Goal: Task Accomplishment & Management: Manage account settings

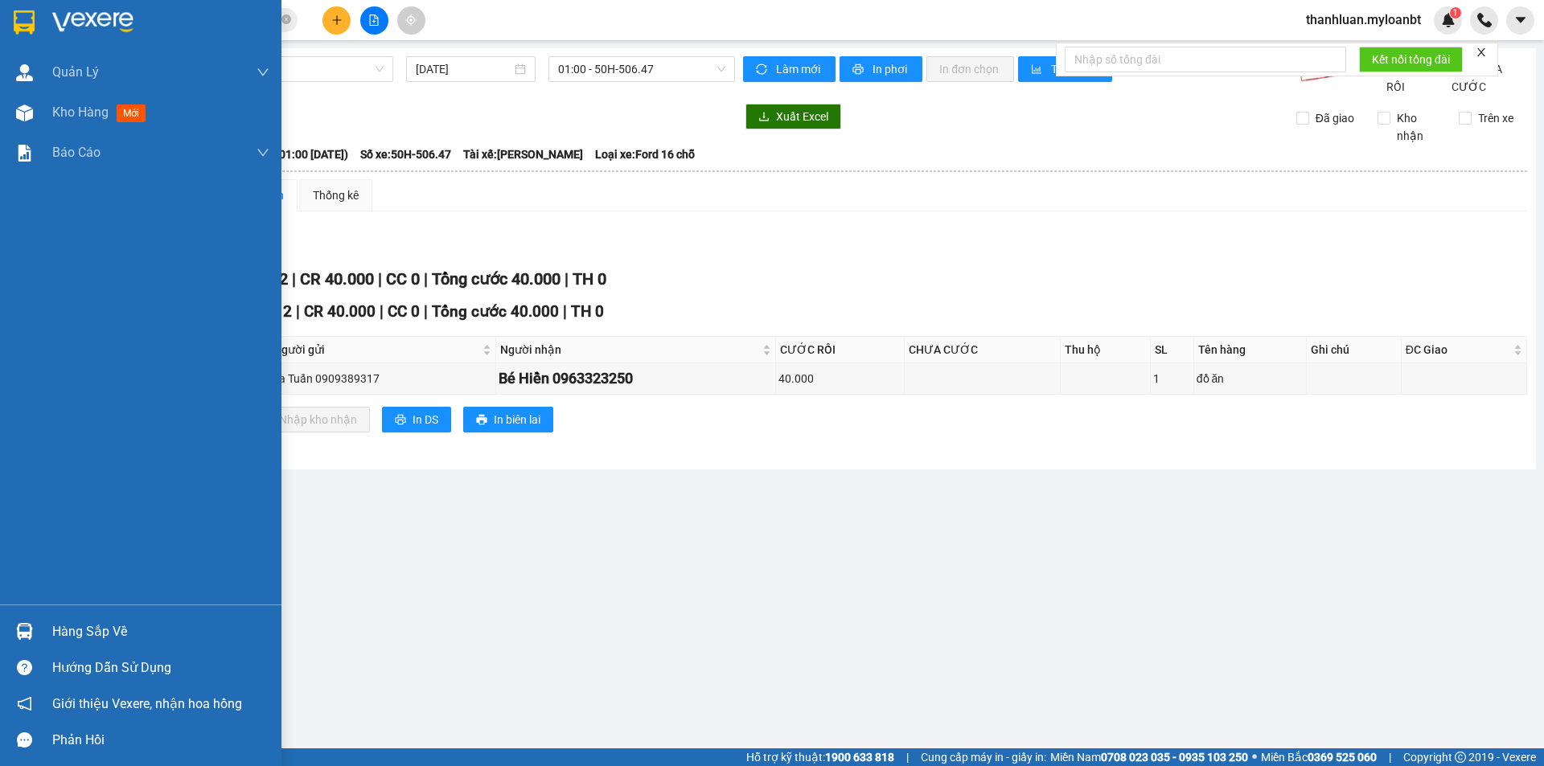
click at [31, 631] on img at bounding box center [24, 631] width 17 height 17
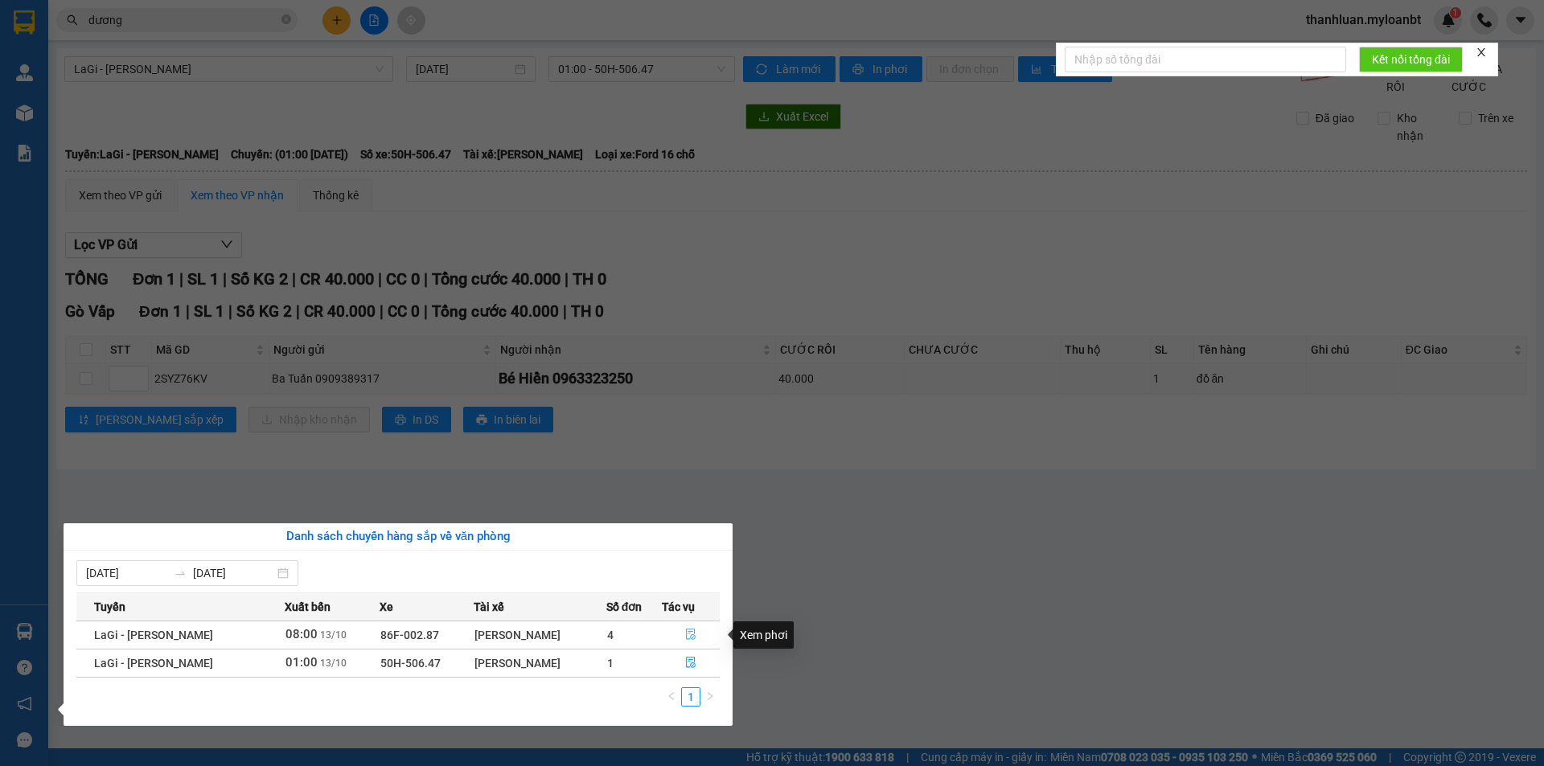
click at [691, 645] on button "button" at bounding box center [691, 635] width 57 height 26
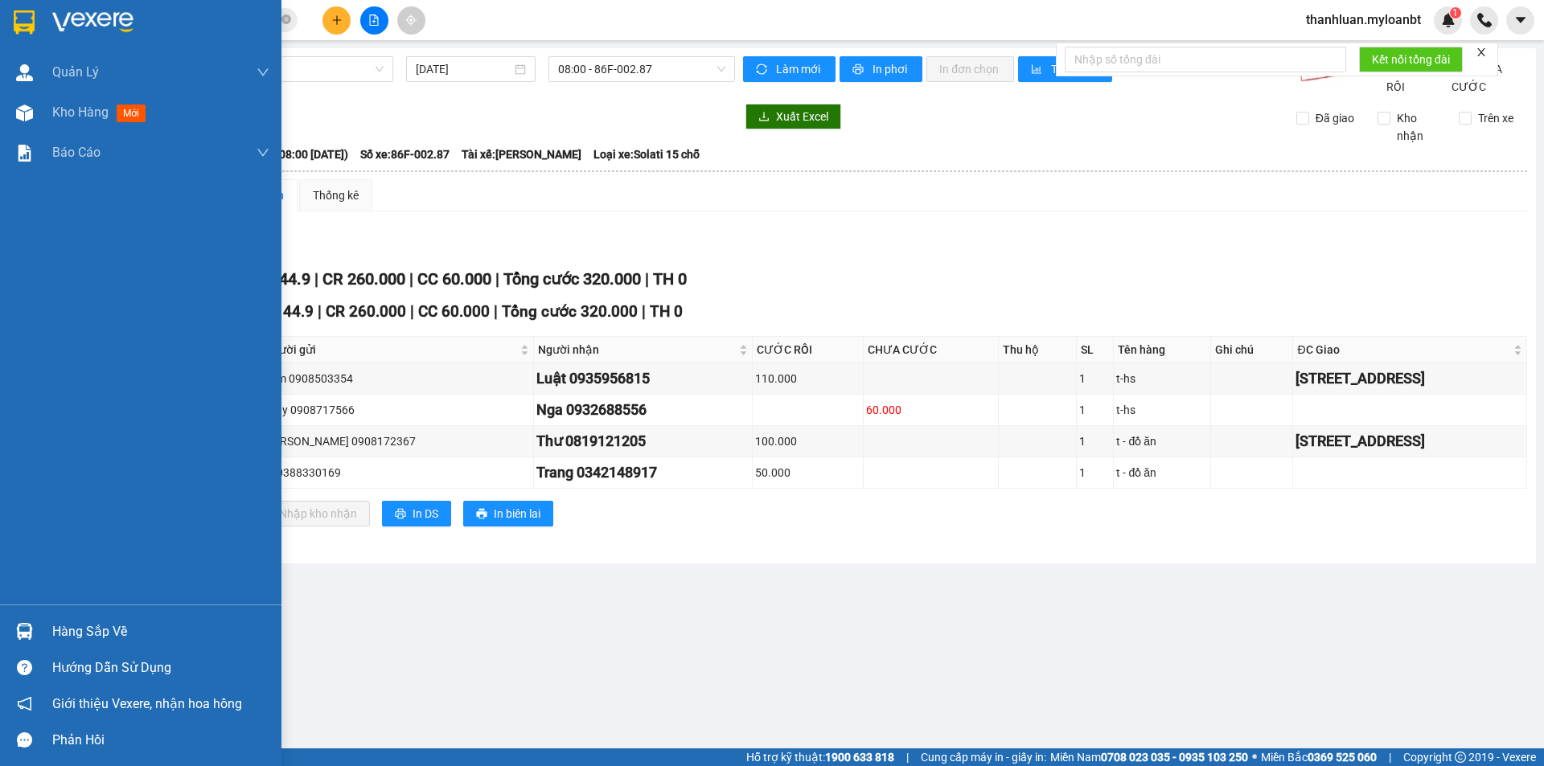
drag, startPoint x: 10, startPoint y: 638, endPoint x: 38, endPoint y: 628, distance: 29.7
click at [15, 637] on div "Hàng sắp về" at bounding box center [140, 631] width 281 height 36
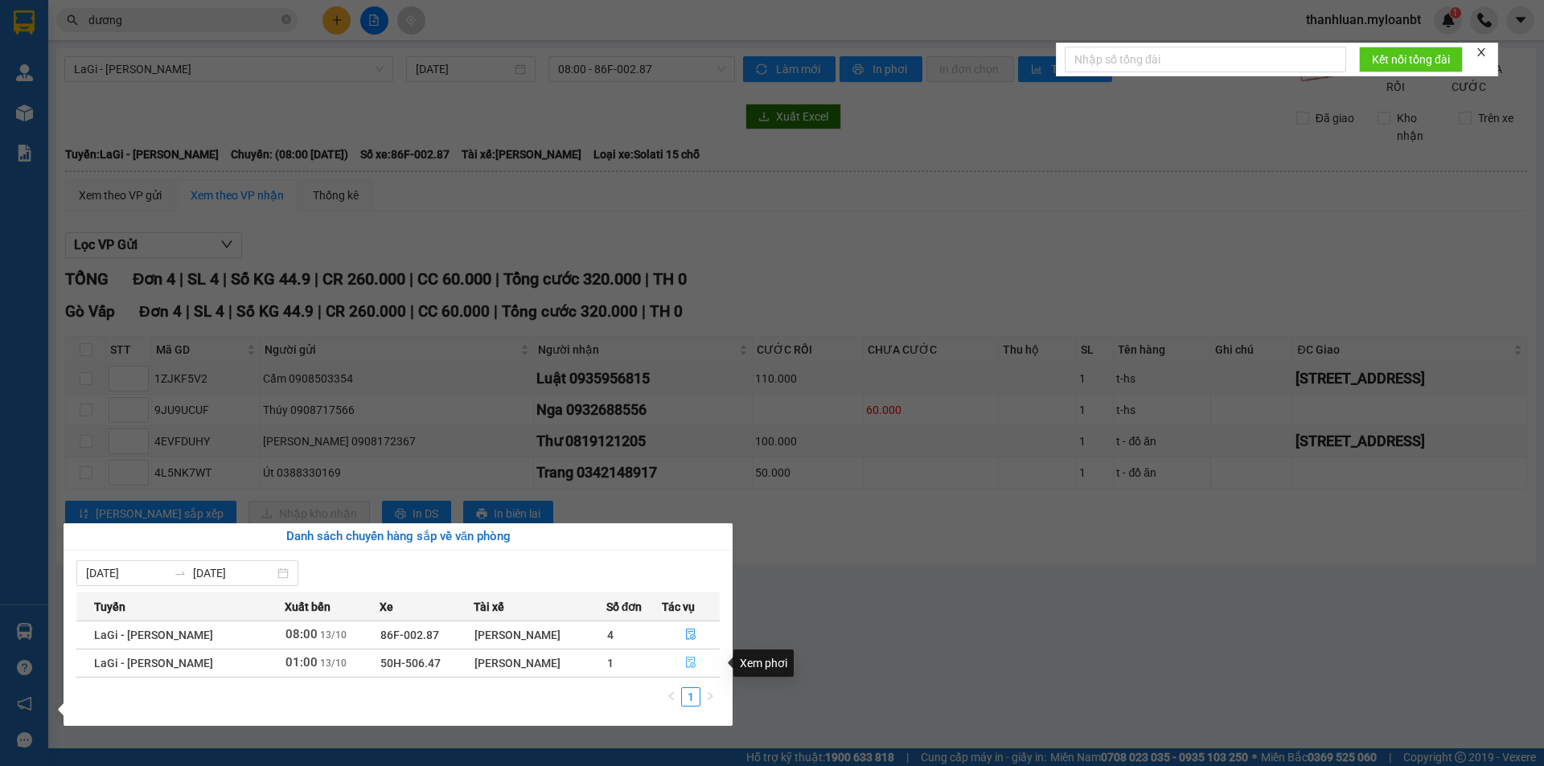
click at [689, 660] on icon "file-done" at bounding box center [691, 663] width 10 height 11
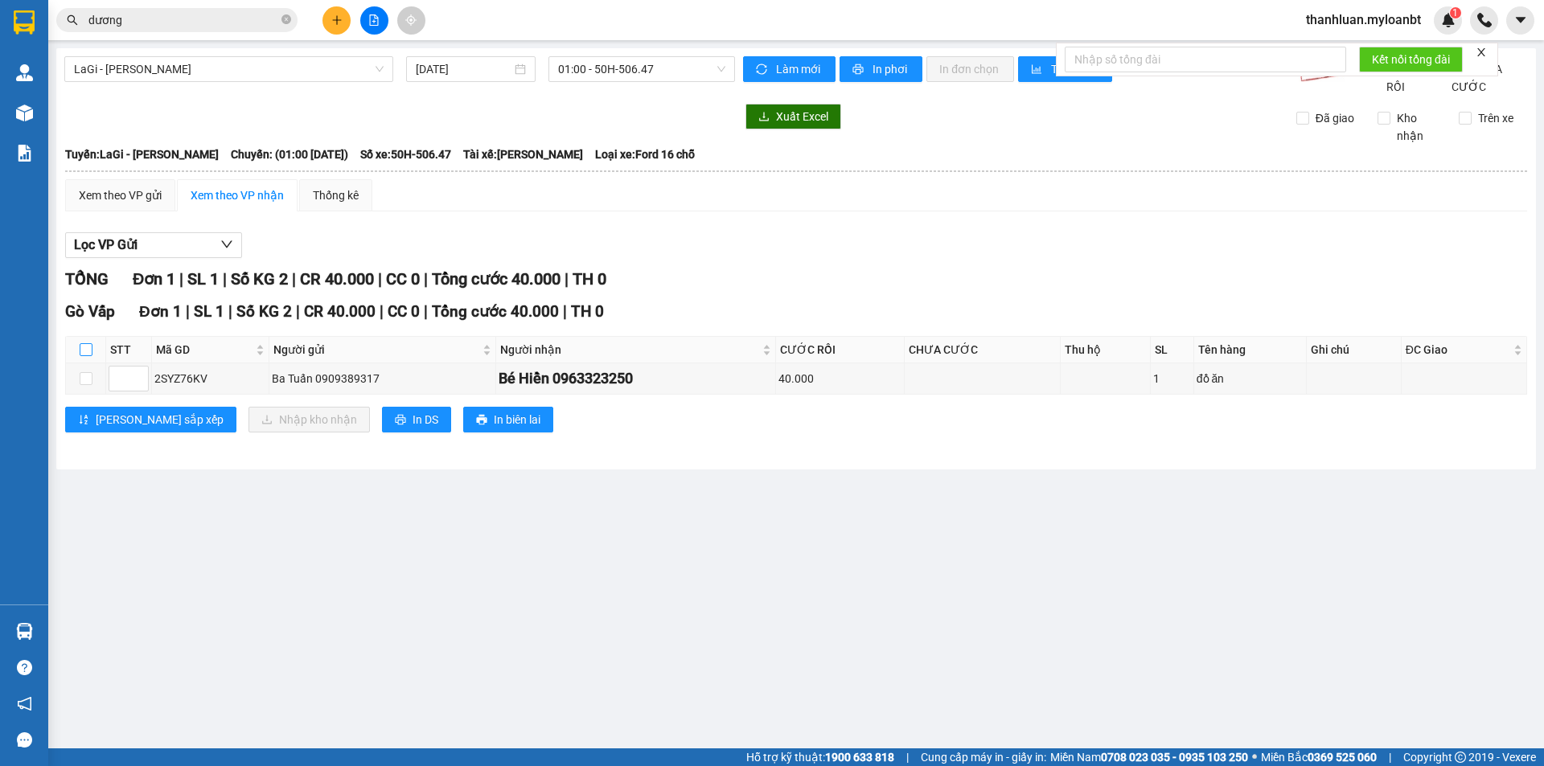
click at [91, 356] on input "checkbox" at bounding box center [86, 349] width 13 height 13
checkbox input "true"
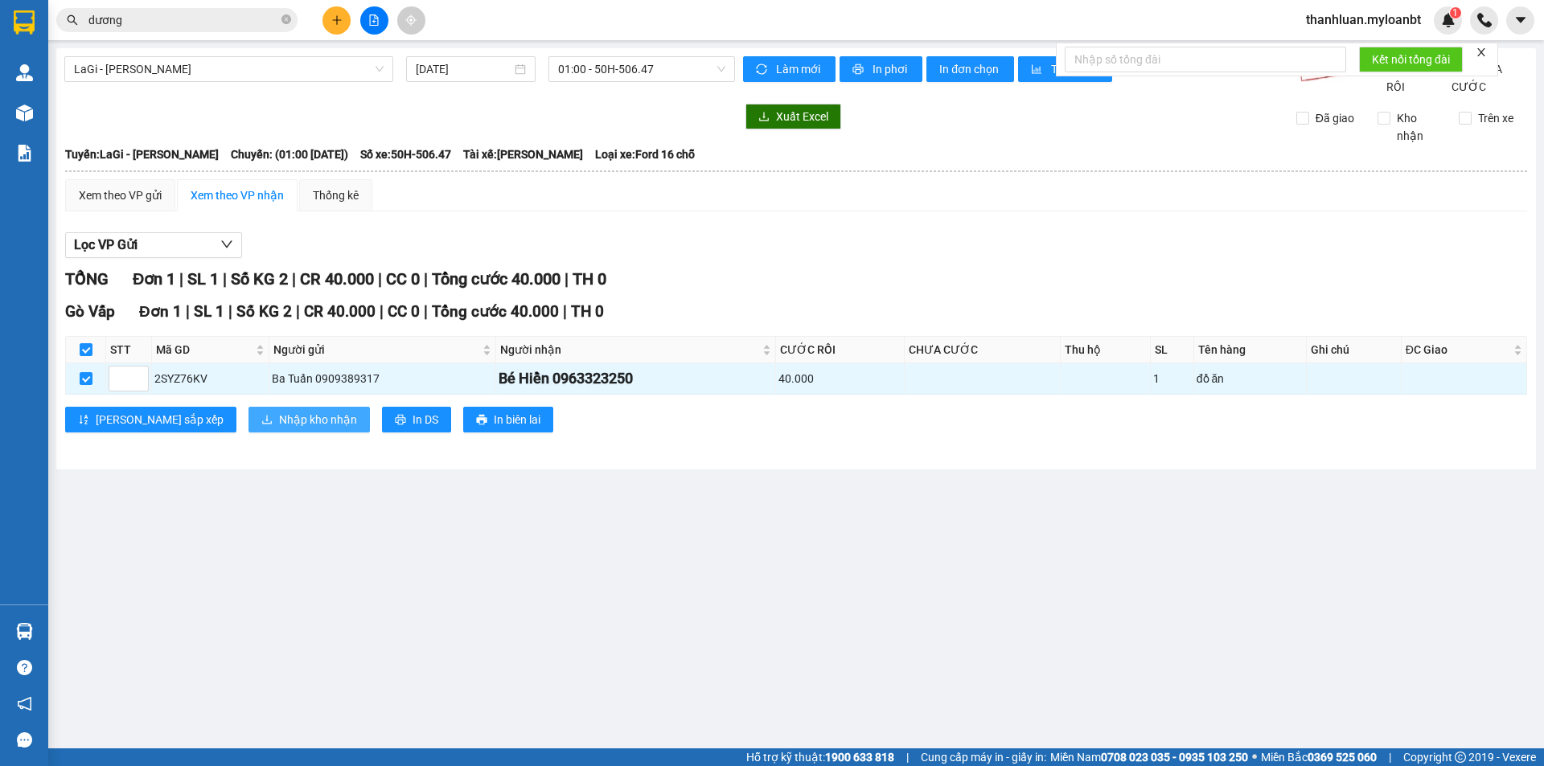
click at [279, 429] on span "Nhập kho nhận" at bounding box center [318, 420] width 78 height 18
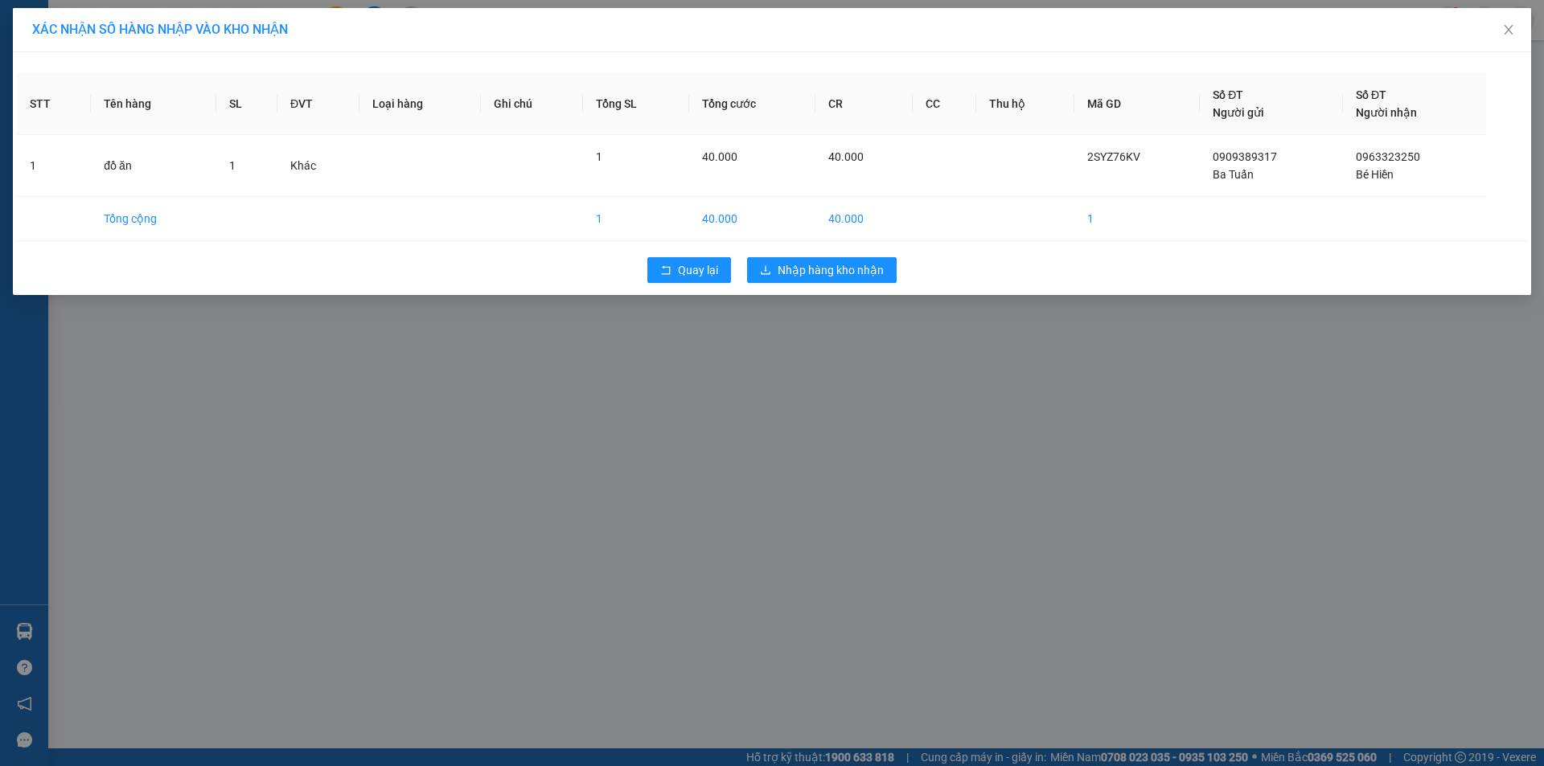
click at [818, 405] on div "XÁC NHẬN SỐ HÀNG NHẬP VÀO KHO NHẬN STT Tên hàng SL ĐVT Loại hàng Ghi chú Tổng S…" at bounding box center [772, 383] width 1544 height 766
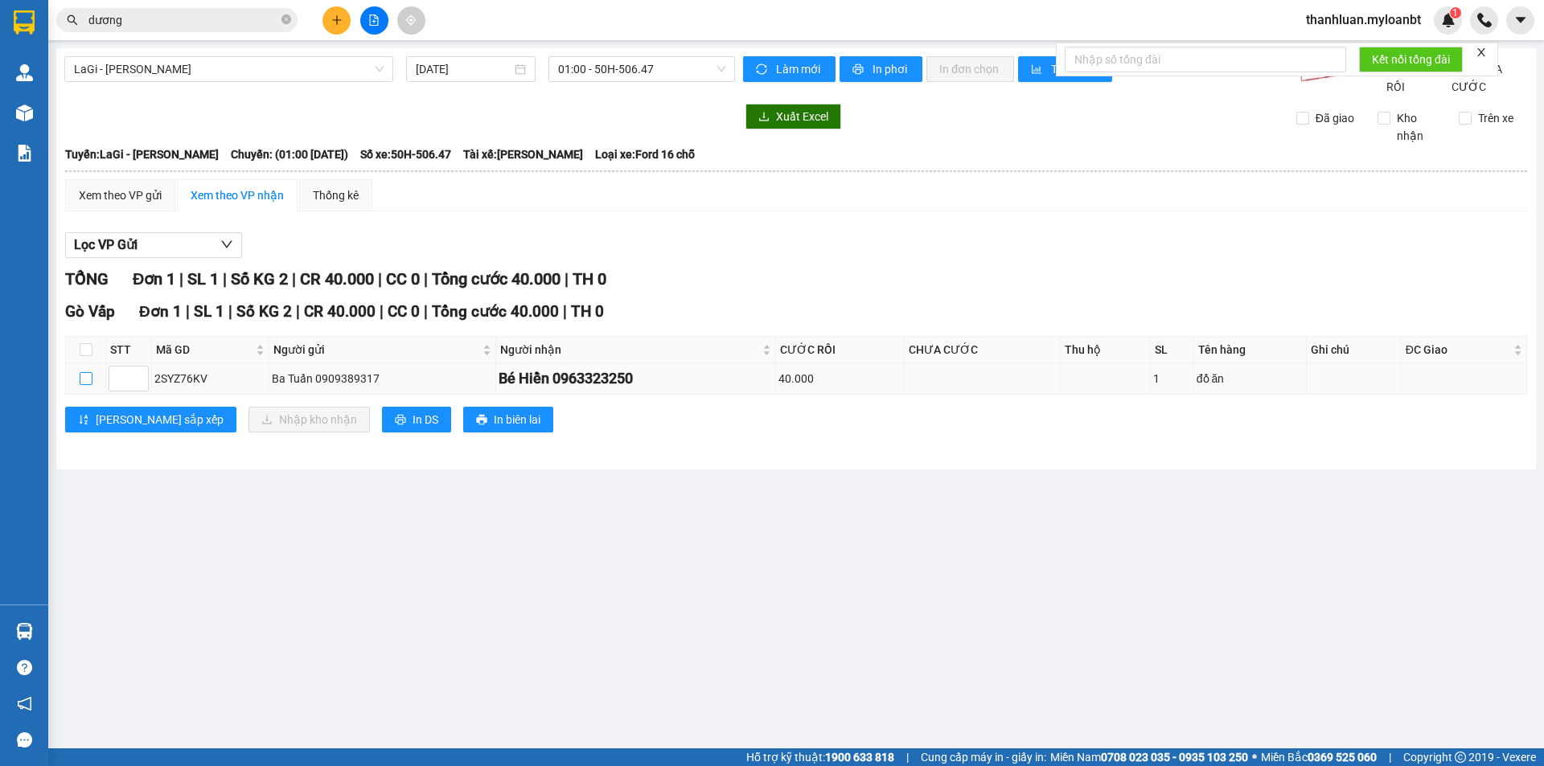
click at [83, 385] on input "checkbox" at bounding box center [86, 378] width 13 height 13
checkbox input "true"
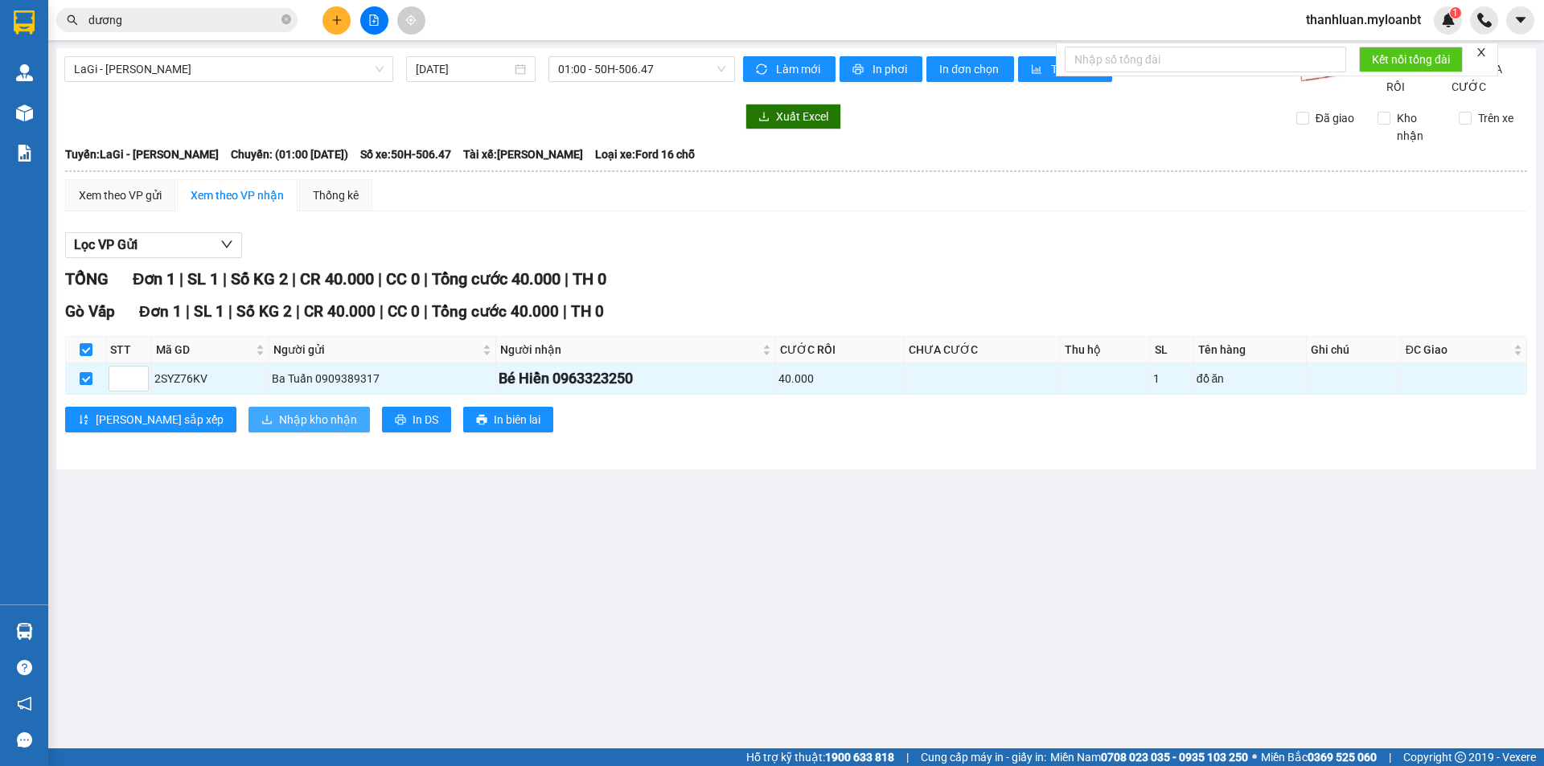
click at [279, 429] on span "Nhập kho nhận" at bounding box center [318, 420] width 78 height 18
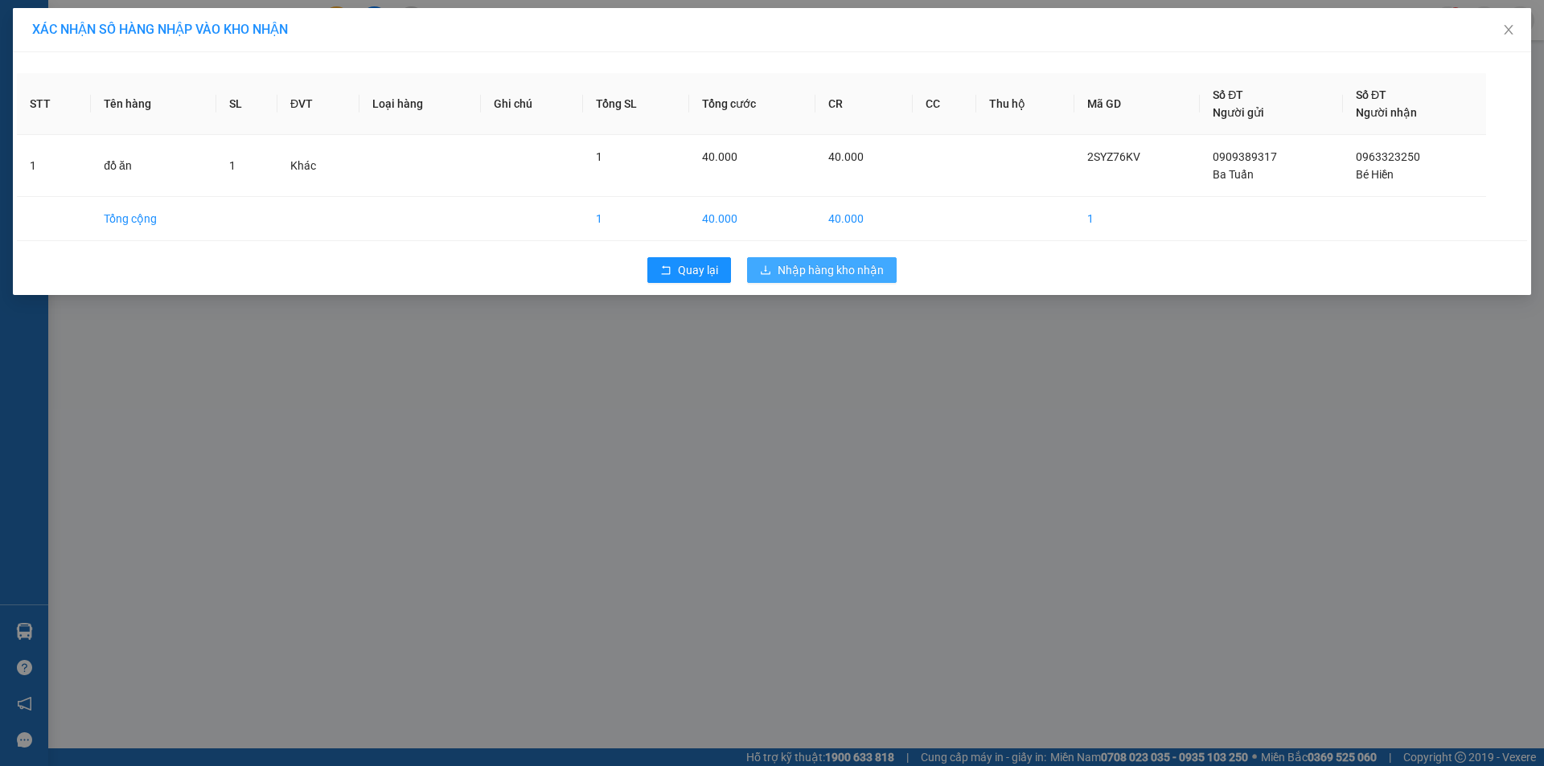
click at [853, 260] on button "Nhập hàng kho nhận" at bounding box center [822, 270] width 150 height 26
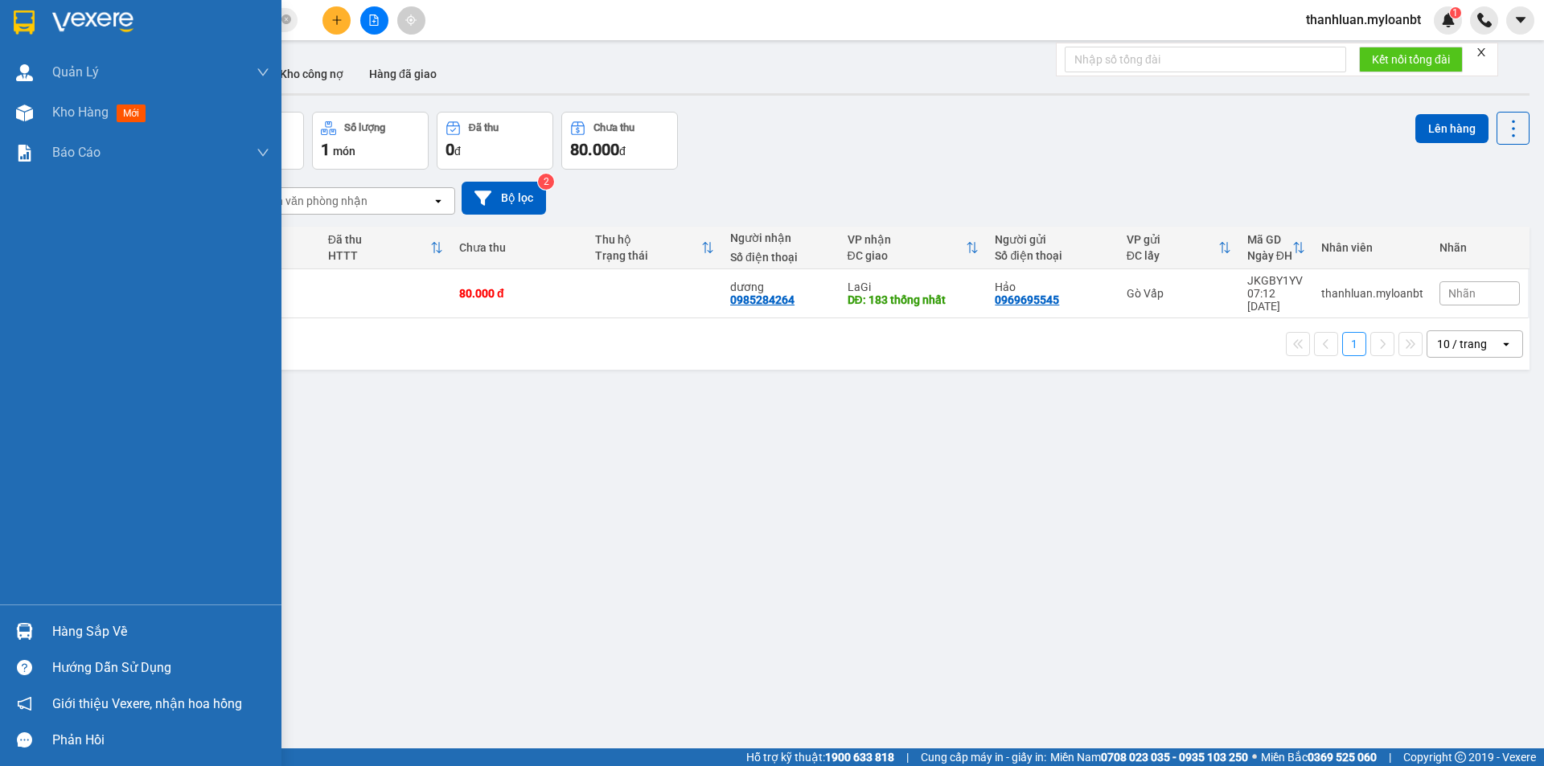
click at [29, 647] on div "Hàng sắp về" at bounding box center [140, 631] width 281 height 36
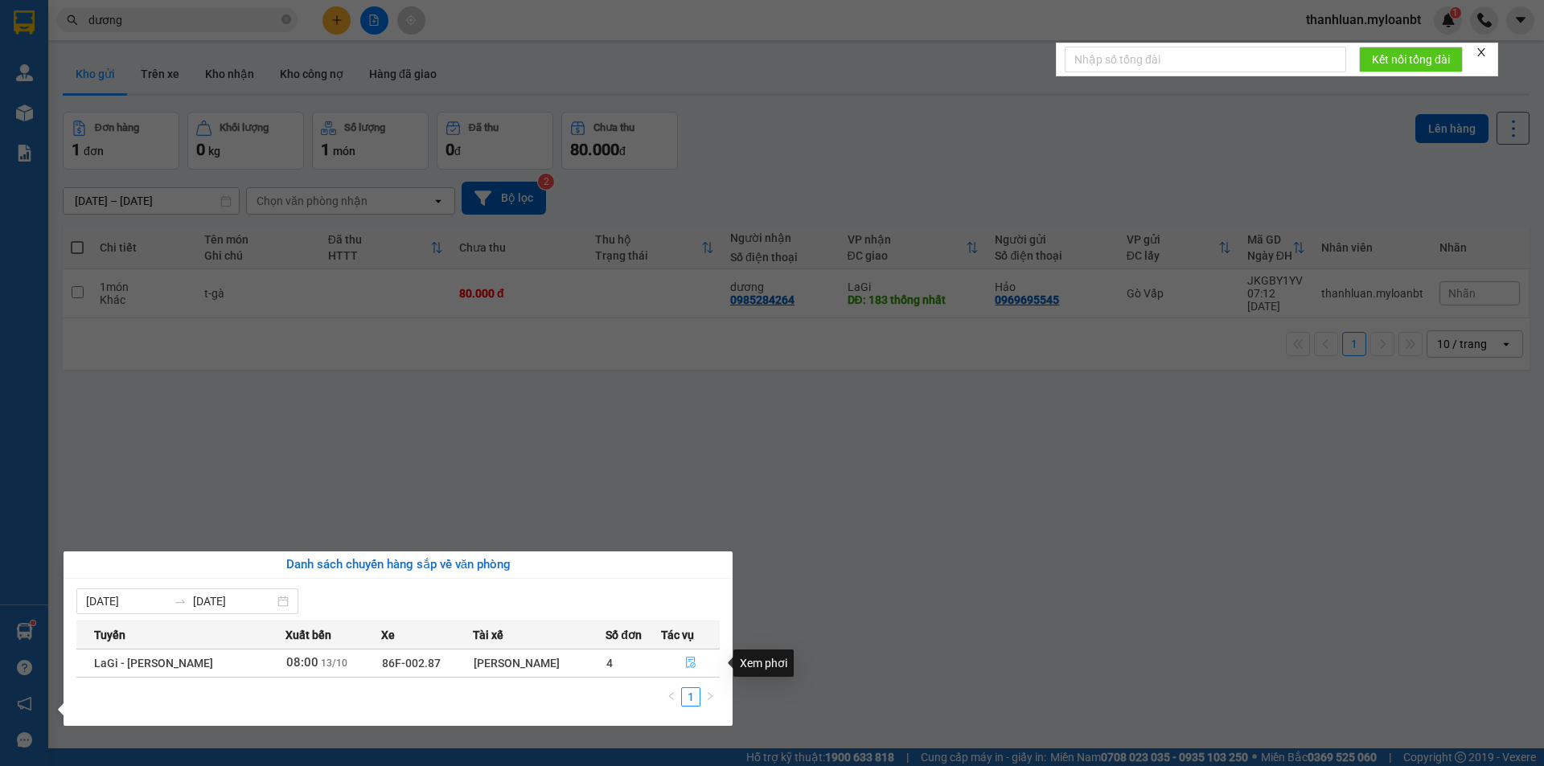
click at [694, 658] on button "button" at bounding box center [690, 663] width 57 height 26
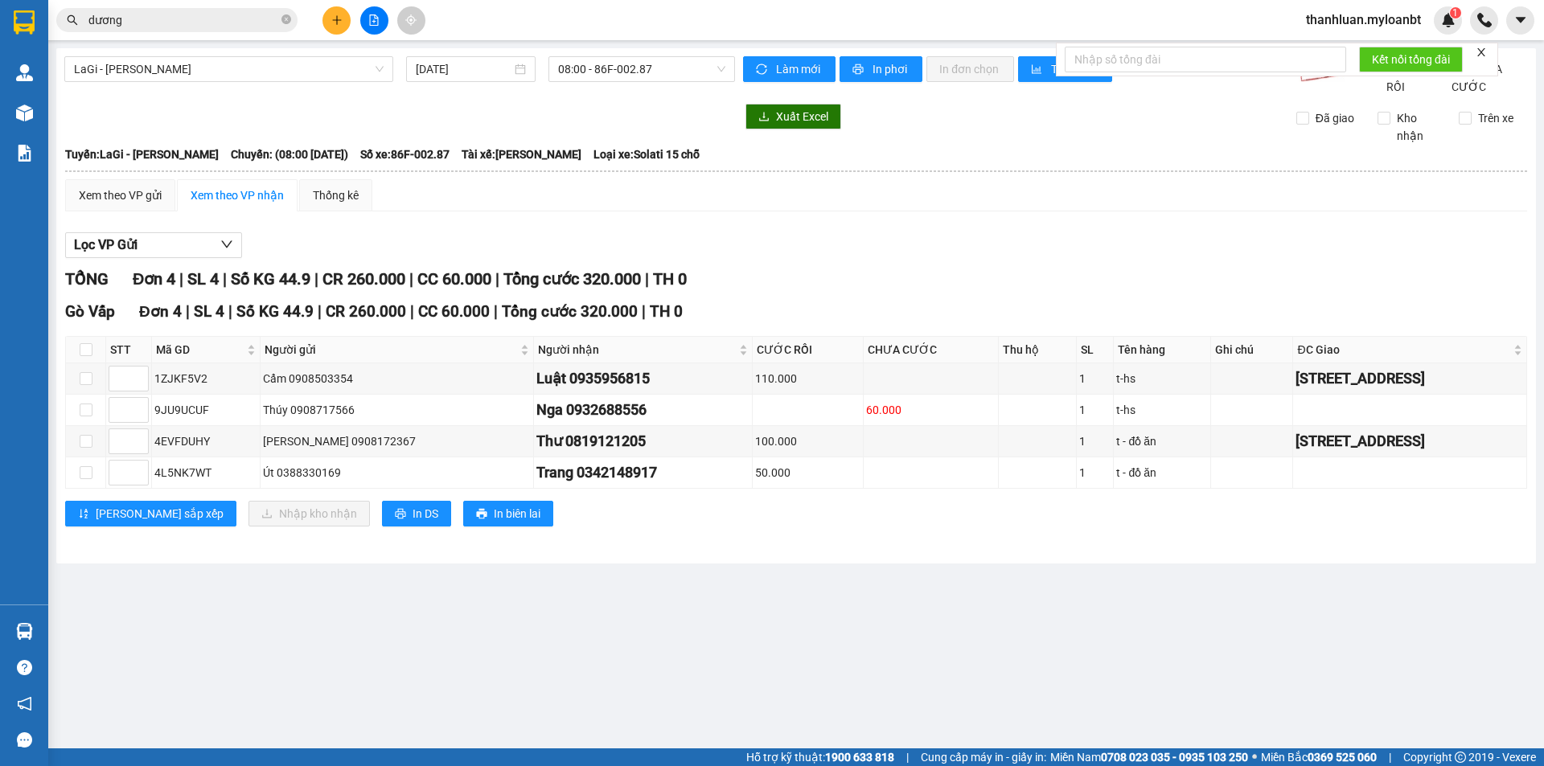
click at [235, 16] on input "dương" at bounding box center [183, 20] width 190 height 18
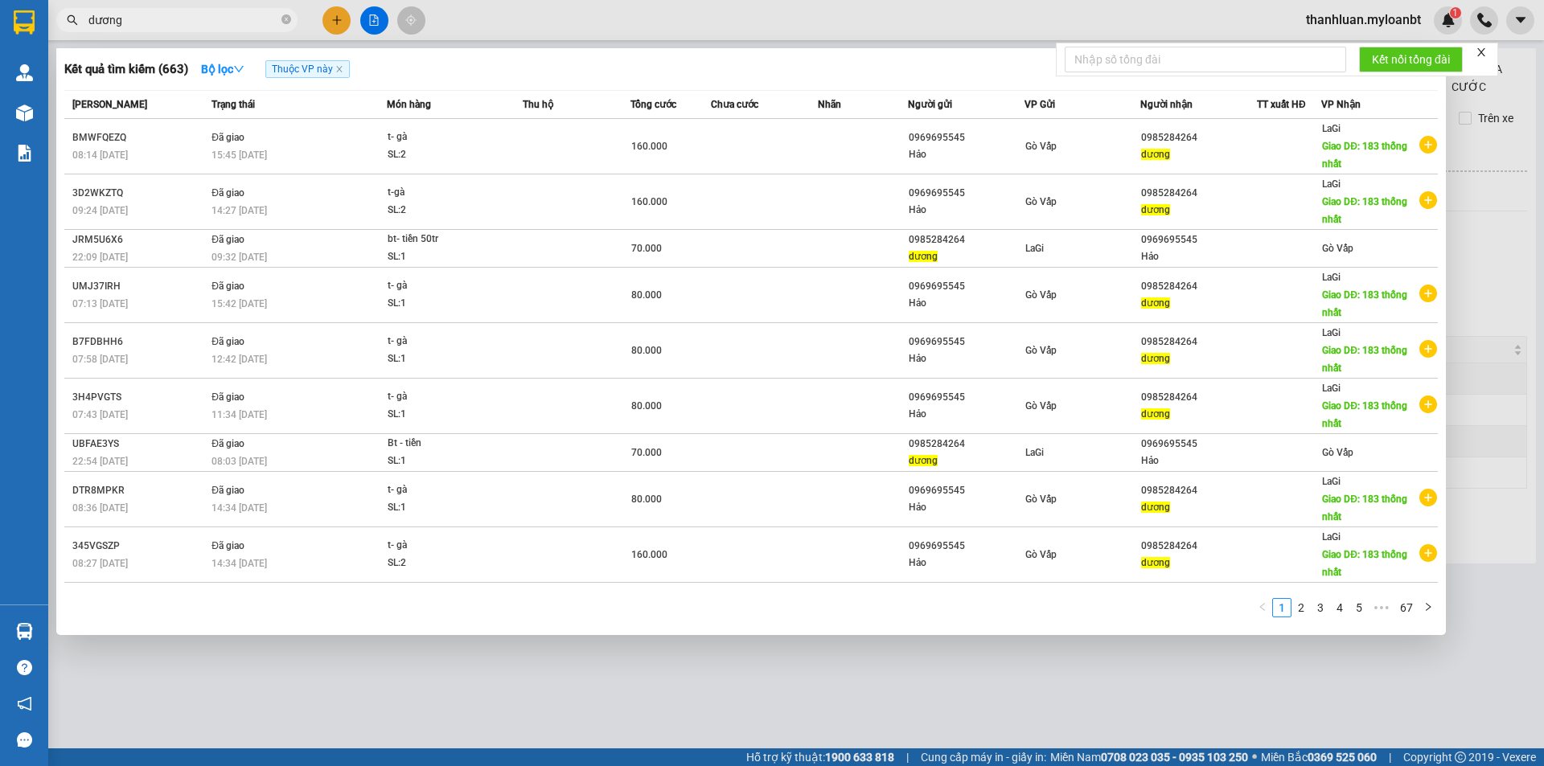
click at [235, 16] on input "dương" at bounding box center [183, 20] width 190 height 18
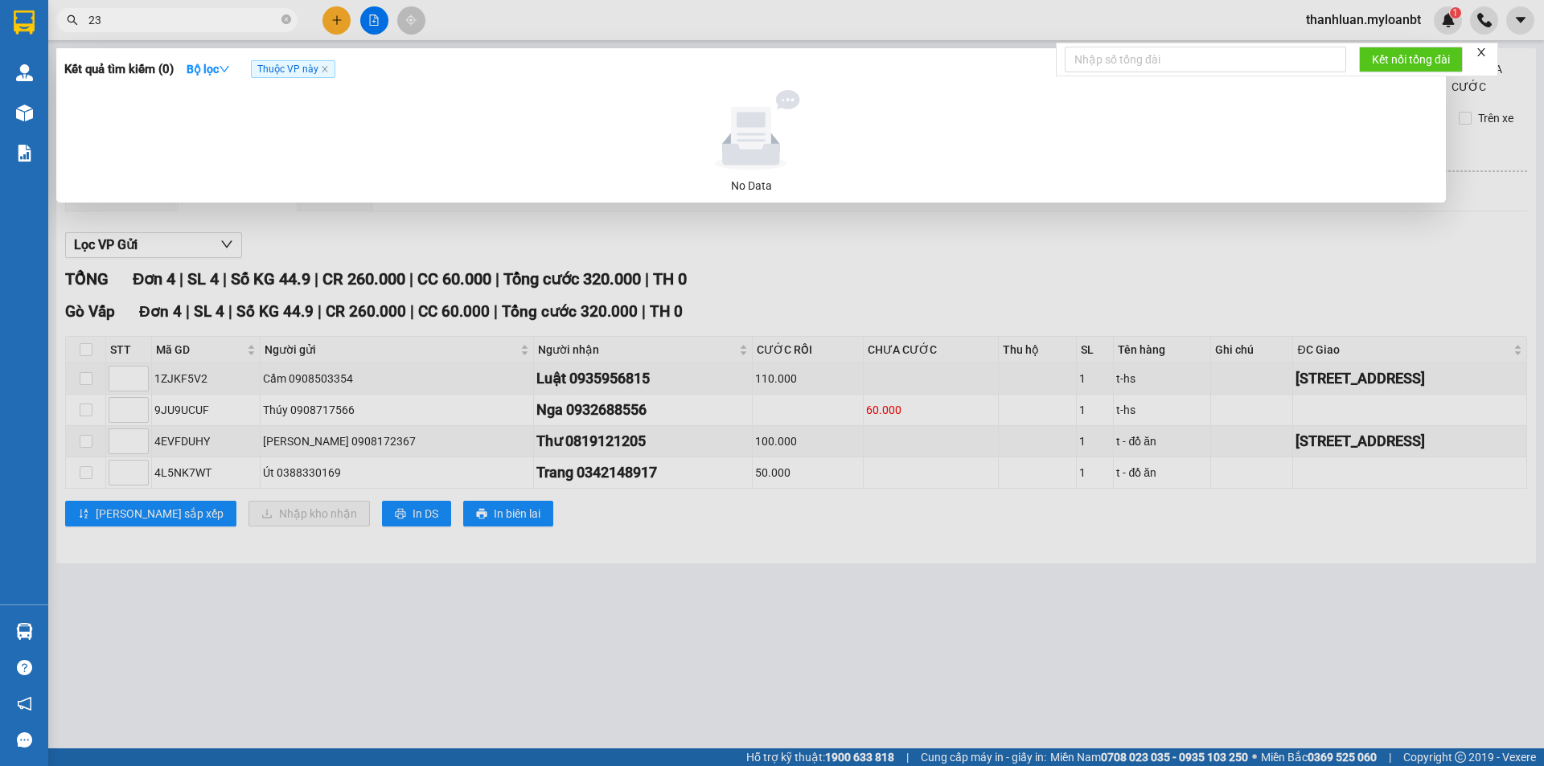
type input "2"
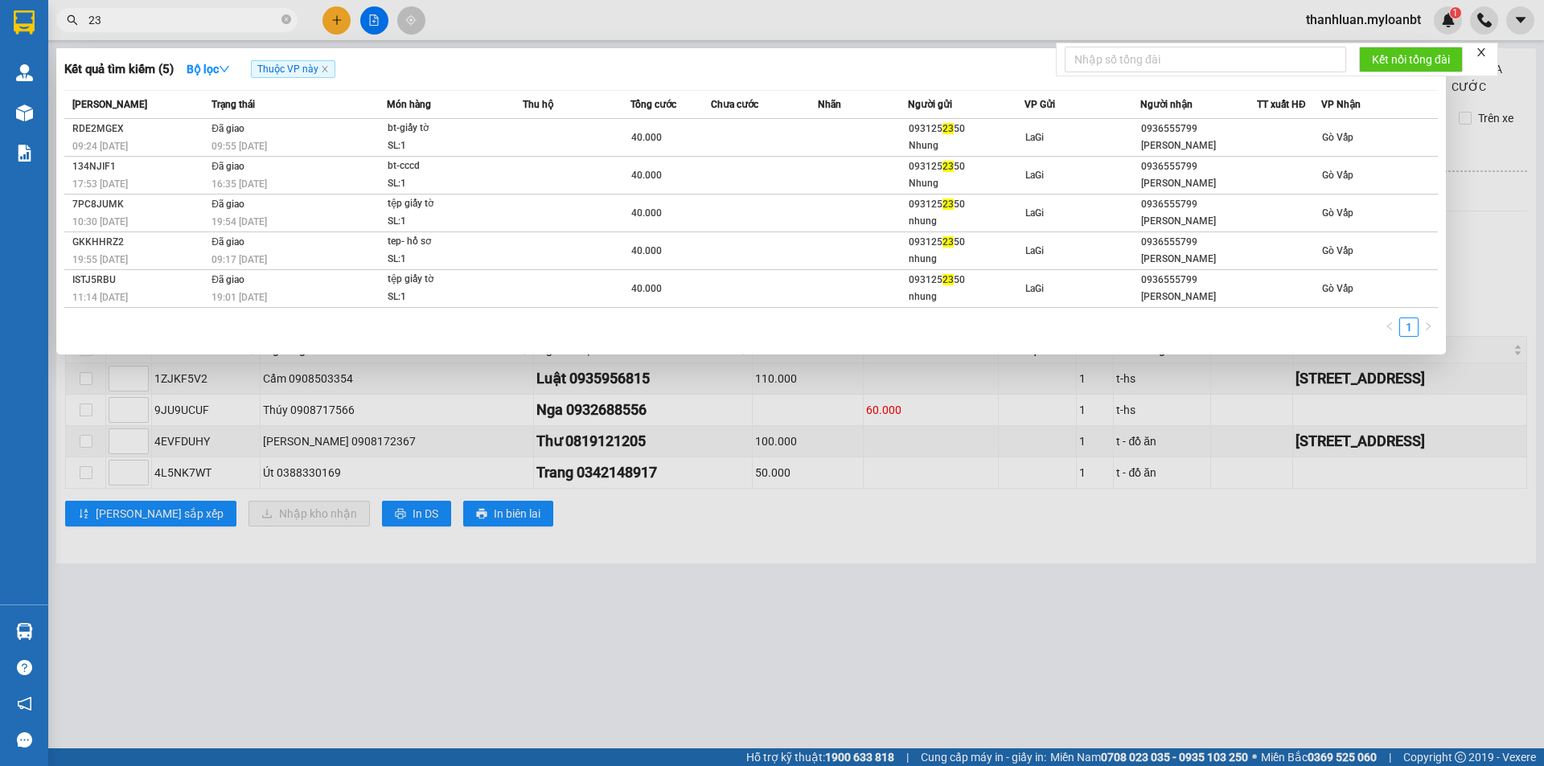
type input "2"
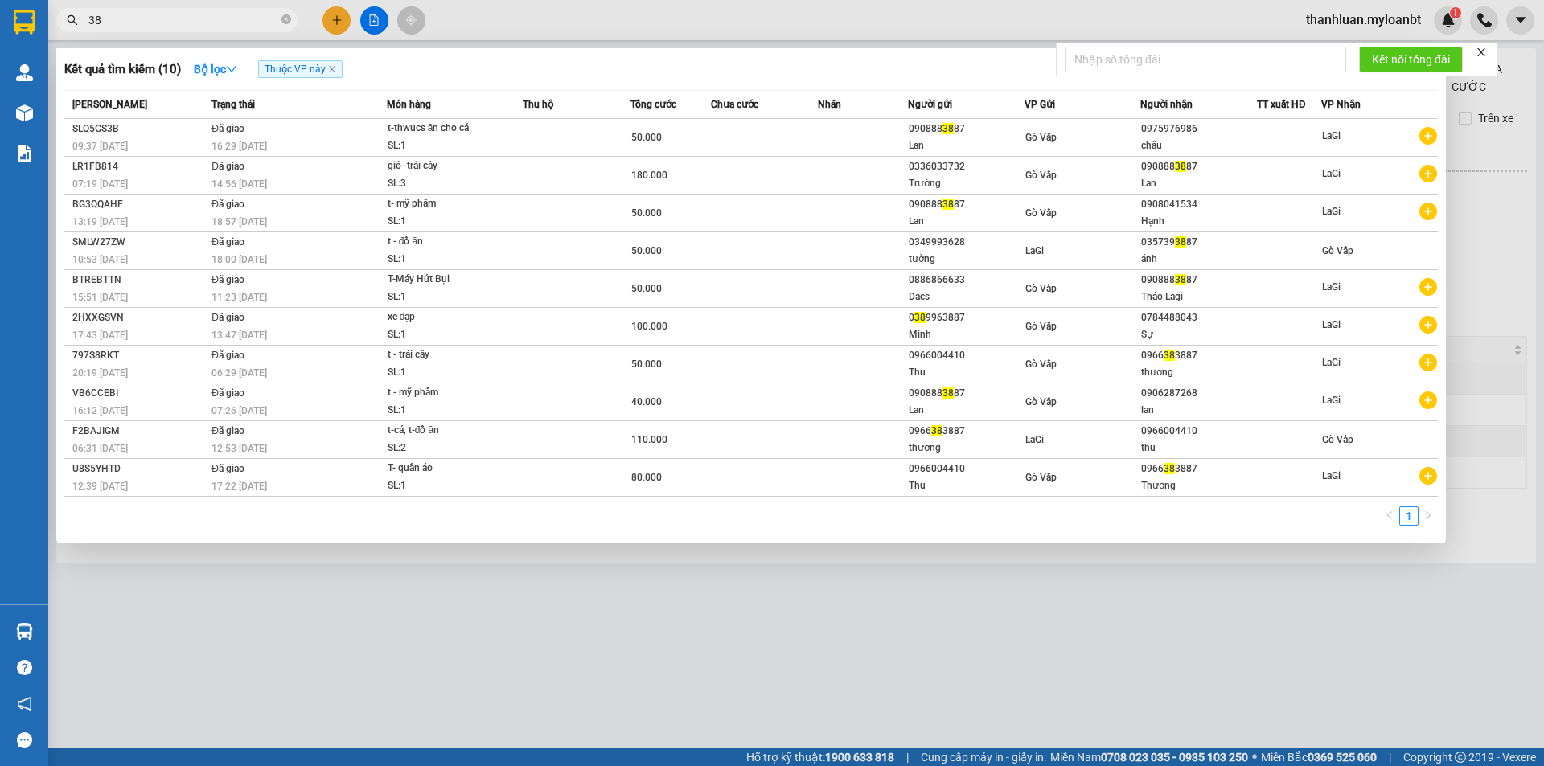
type input "3"
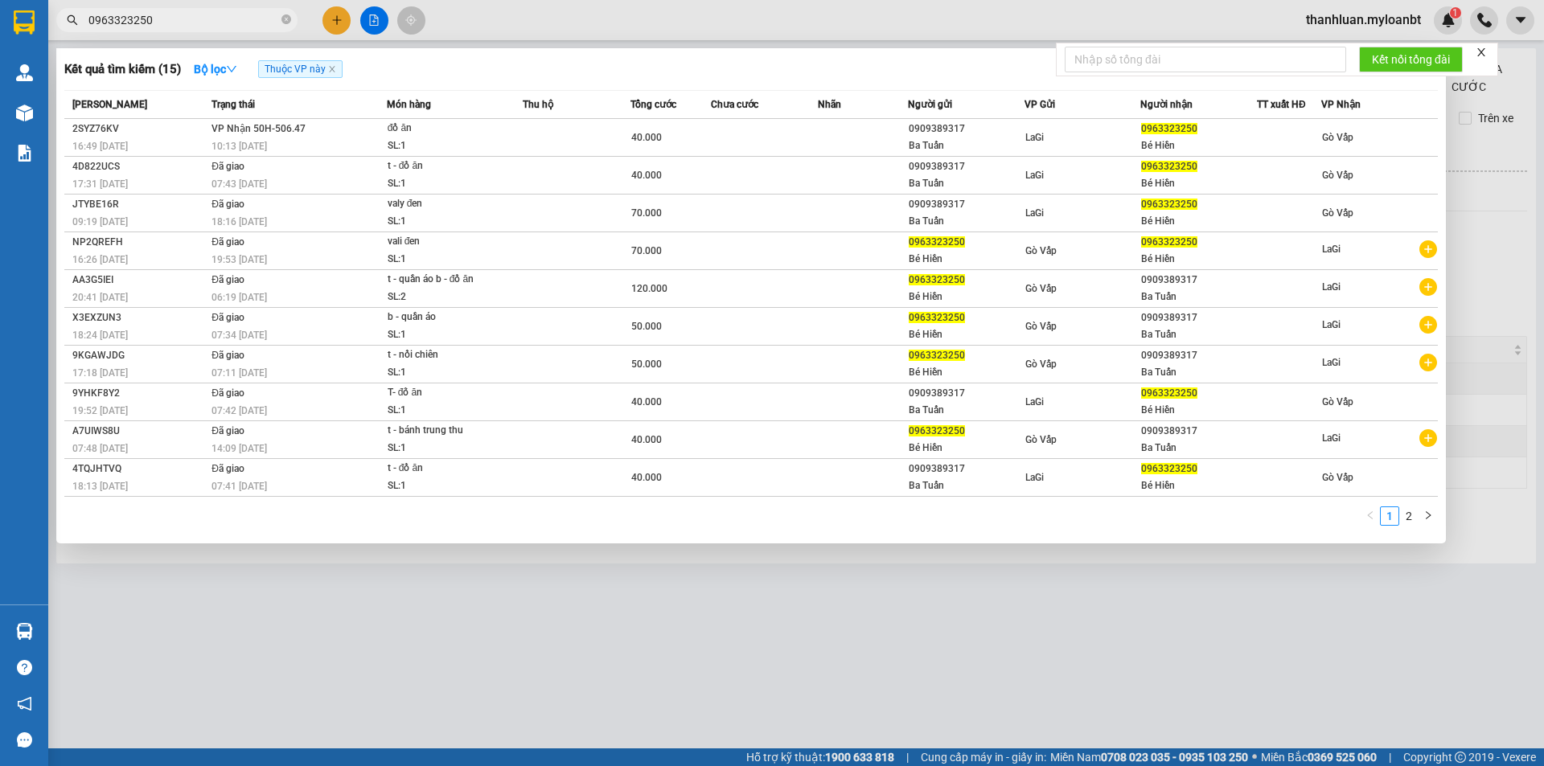
type input "0963323250"
